Goal: Transaction & Acquisition: Purchase product/service

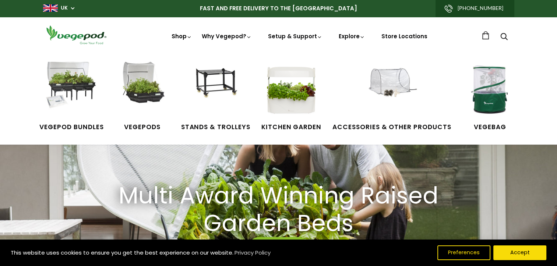
click at [181, 38] on link "Shop" at bounding box center [182, 46] width 21 height 28
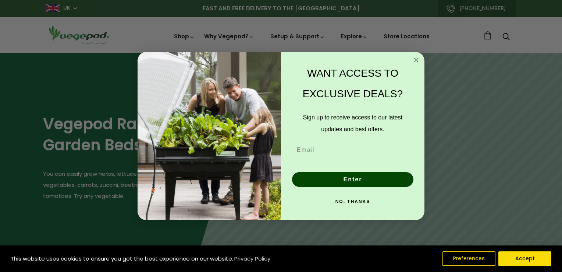
click at [420, 58] on circle "Close dialog" at bounding box center [417, 60] width 8 height 8
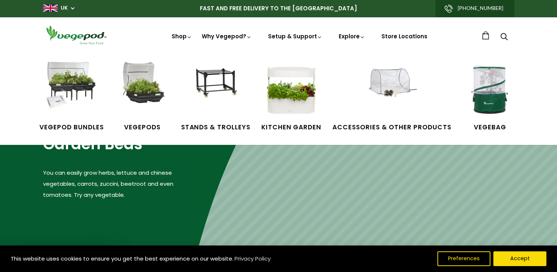
click at [185, 60] on div "Vegepod Bundles Vegepods Stands & Trolleys Kitchen Garden Accessories & Other P…" at bounding box center [278, 99] width 557 height 92
click at [493, 101] on img at bounding box center [489, 89] width 55 height 55
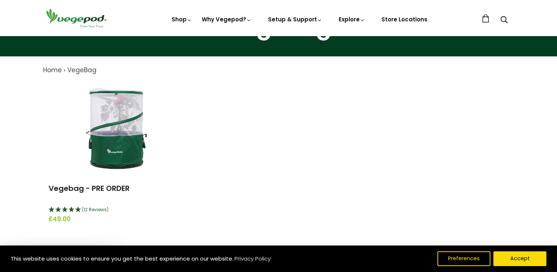
scroll to position [74, 0]
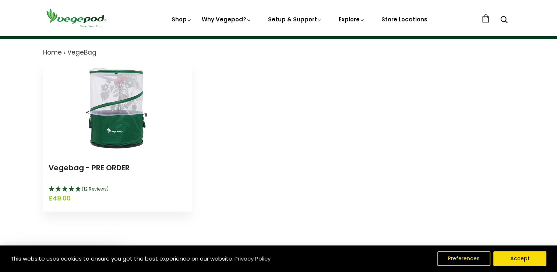
click at [91, 189] on span "(12 Reviews)" at bounding box center [95, 188] width 27 height 6
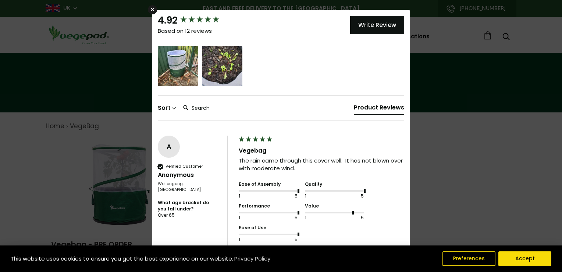
scroll to position [0, 0]
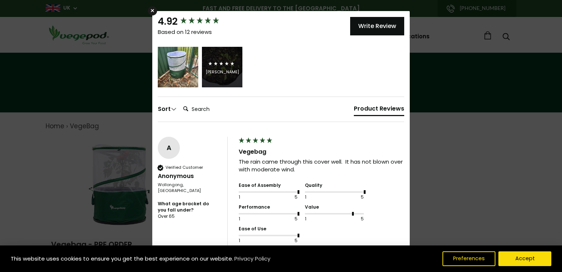
click at [225, 63] on icon "5 star rating" at bounding box center [227, 63] width 5 height 5
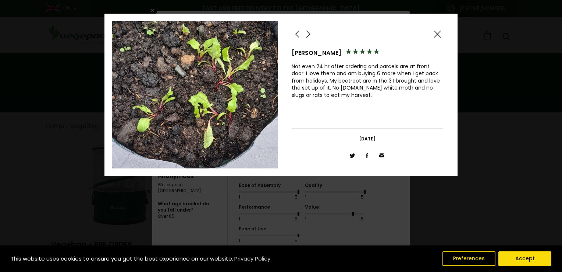
drag, startPoint x: 439, startPoint y: 32, endPoint x: 443, endPoint y: 34, distance: 4.5
click at [443, 34] on div "[PERSON_NAME] Not even 24 hr after ordering and parcels are at front door. I lo…" at bounding box center [367, 94] width 166 height 147
click at [446, 34] on div "[PERSON_NAME] Not even 24 hr after ordering and parcels are at front door. I lo…" at bounding box center [367, 94] width 166 height 147
